Goal: Navigation & Orientation: Find specific page/section

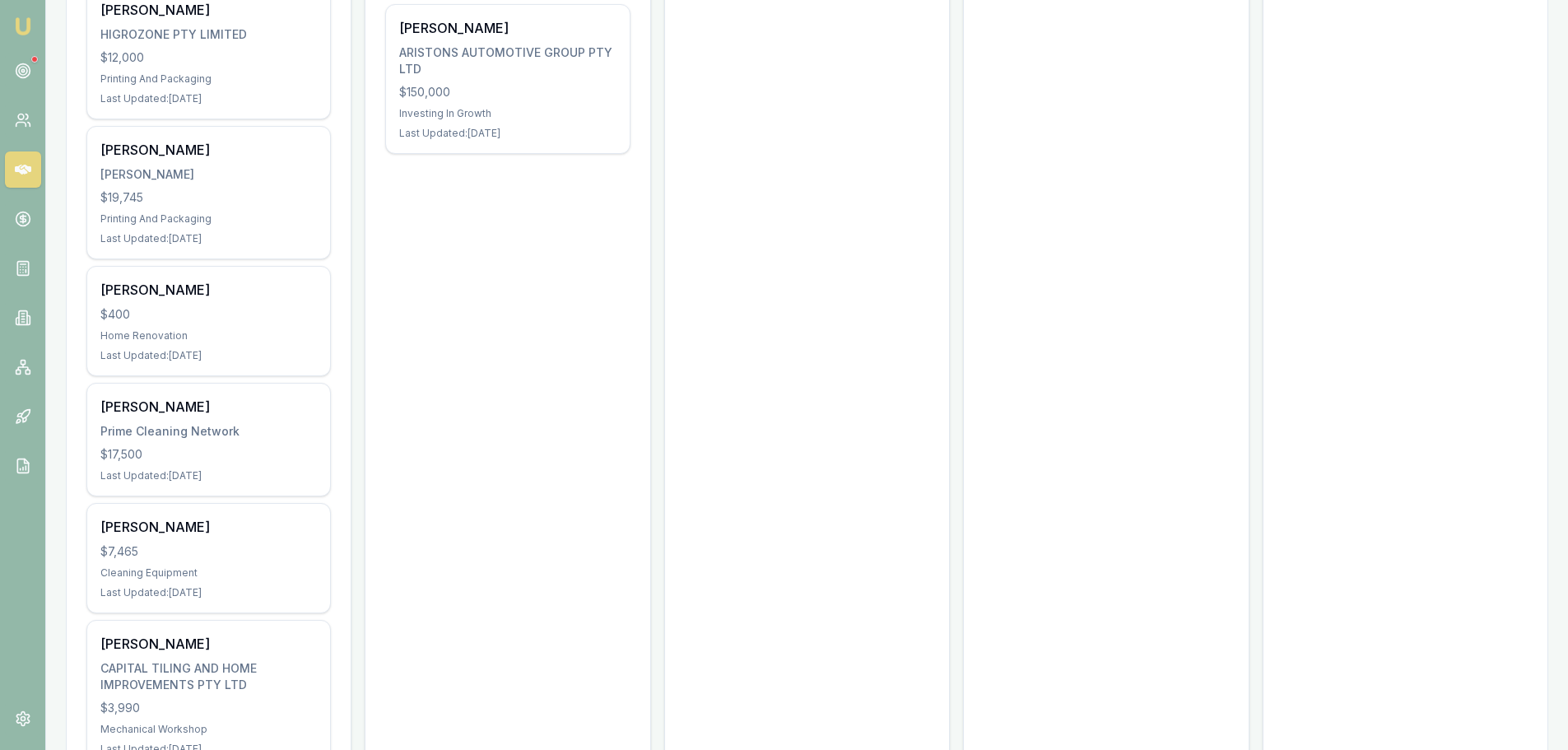
click at [9, 84] on link at bounding box center [23, 70] width 36 height 36
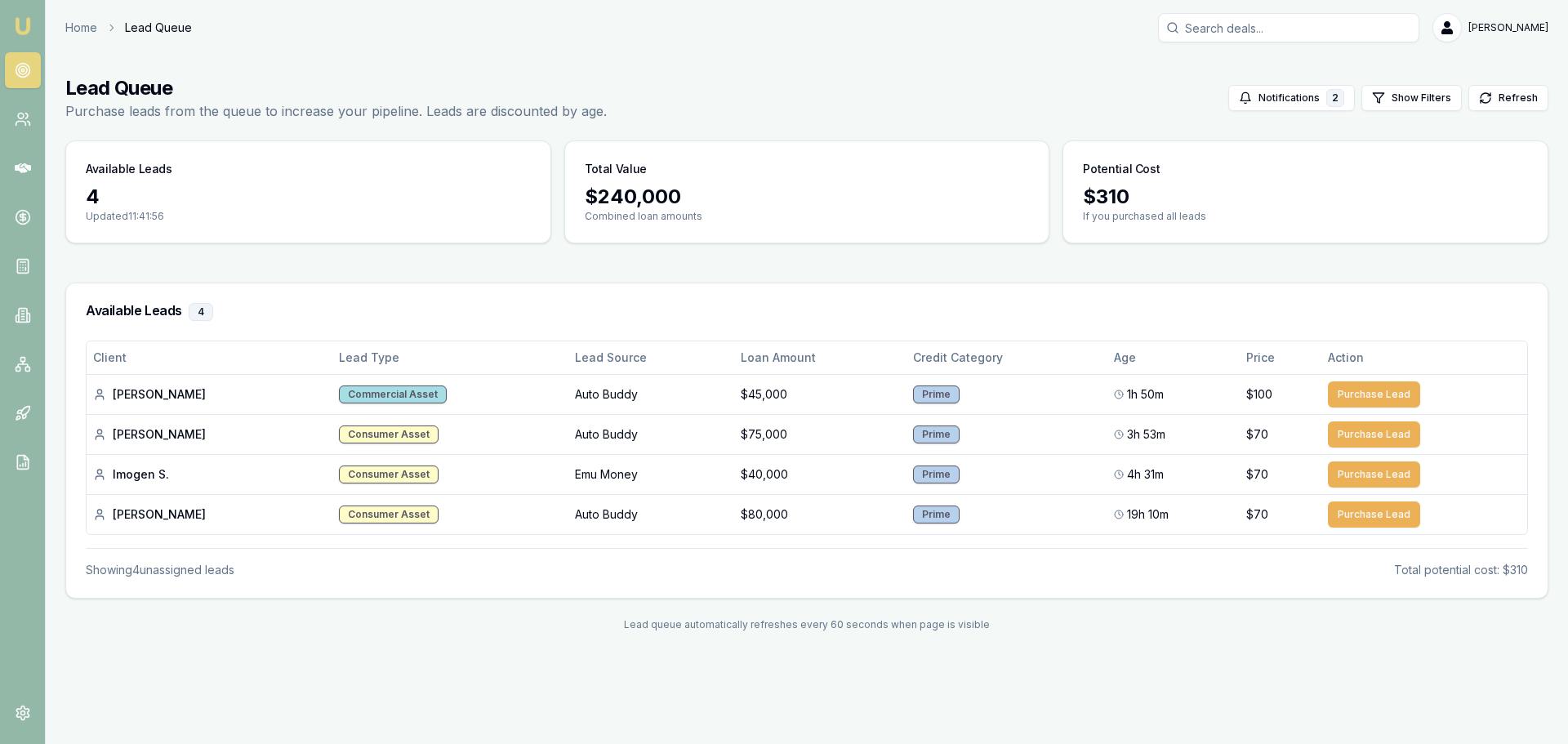
click at [25, 129] on link at bounding box center [22, 119] width 36 height 36
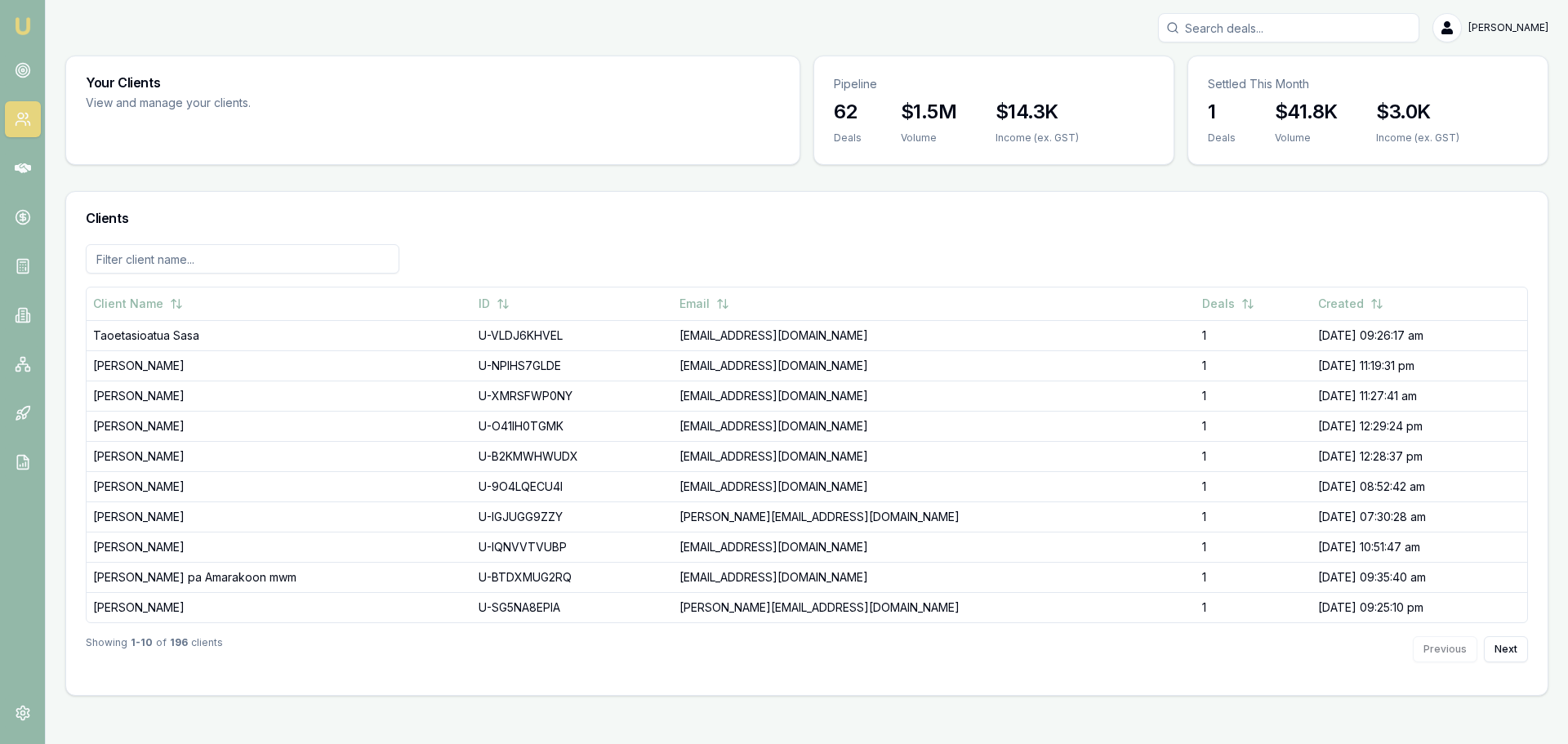
click at [19, 161] on icon at bounding box center [22, 168] width 16 height 16
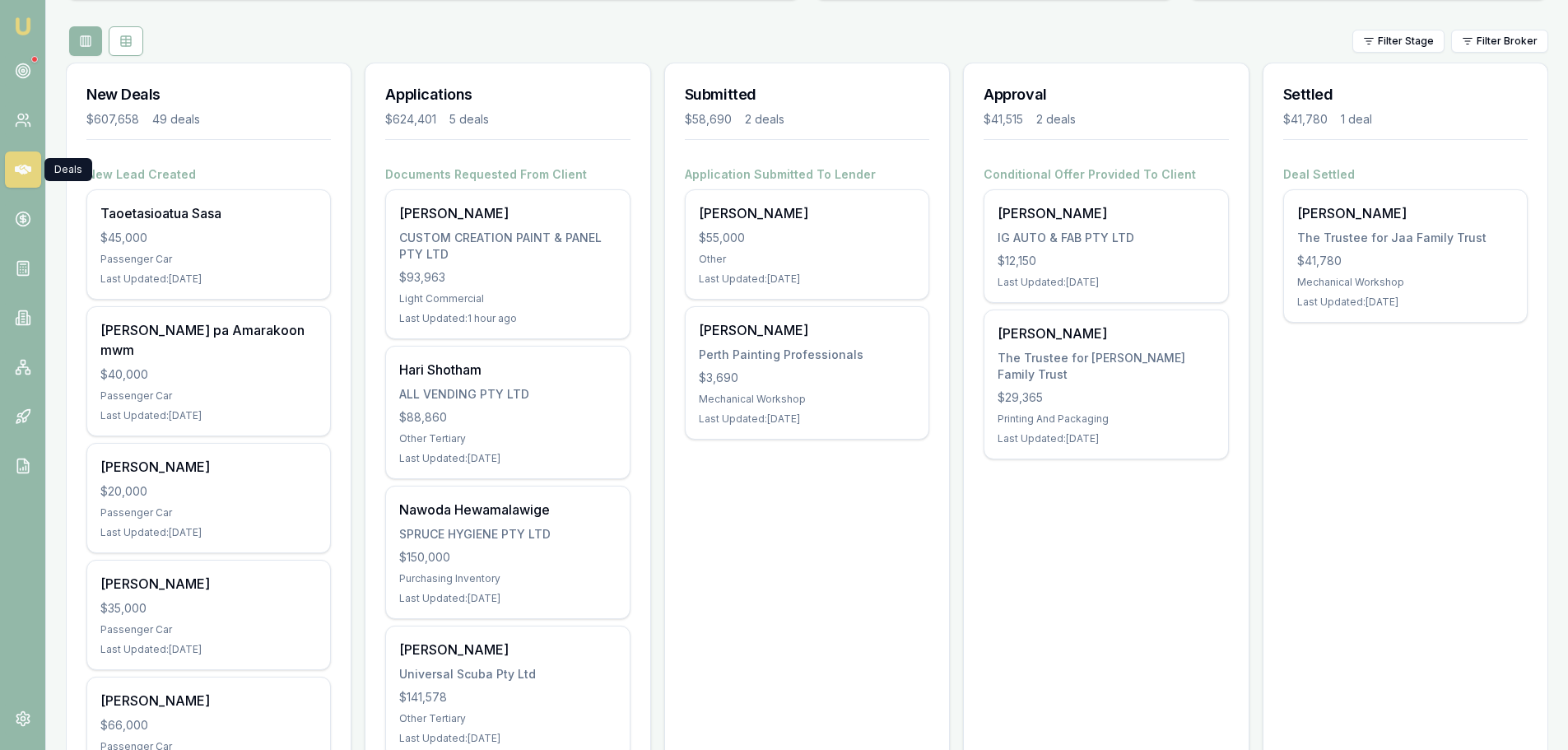
scroll to position [247, 0]
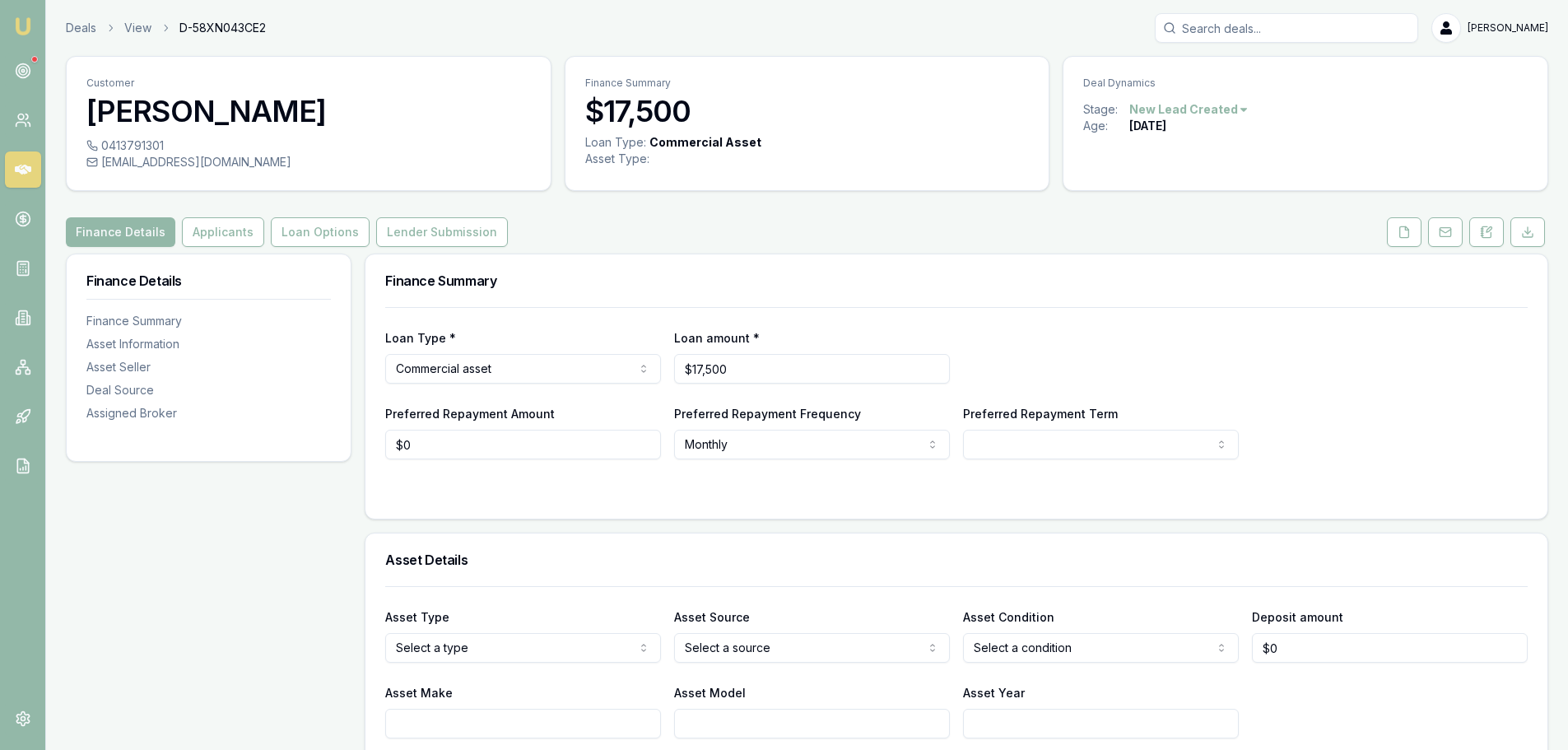
click at [433, 35] on div "Deals View D-58XN043CE2 [PERSON_NAME]" at bounding box center [807, 28] width 1482 height 30
